Goal: Find specific page/section: Find specific page/section

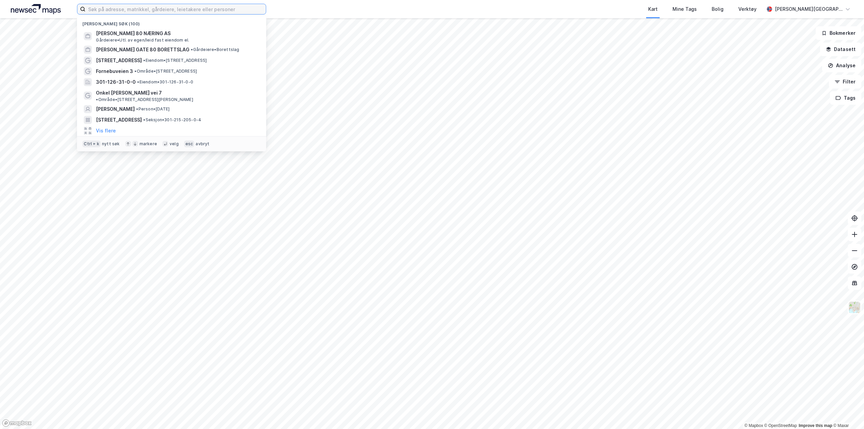
click at [171, 8] on input at bounding box center [175, 9] width 180 height 10
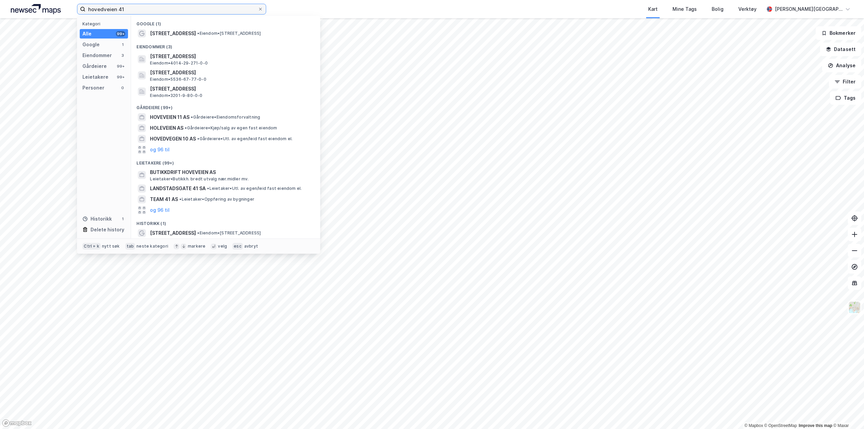
type input "hovedveien 41"
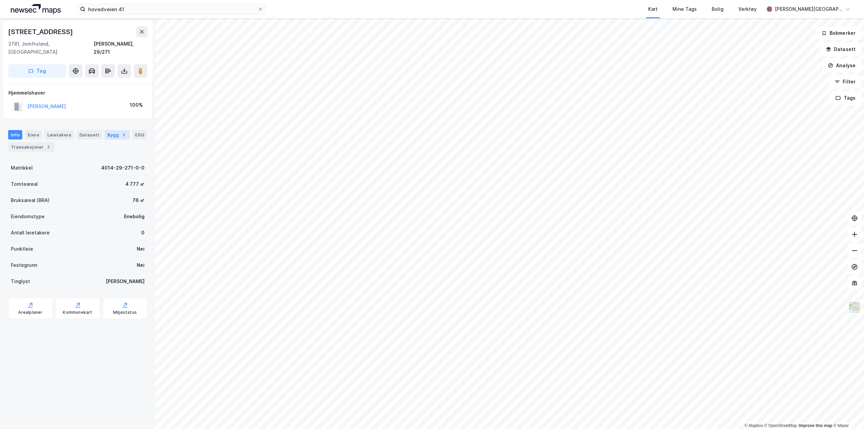
click at [107, 130] on div "Bygg 2" at bounding box center [117, 134] width 25 height 9
